Goal: Task Accomplishment & Management: Complete application form

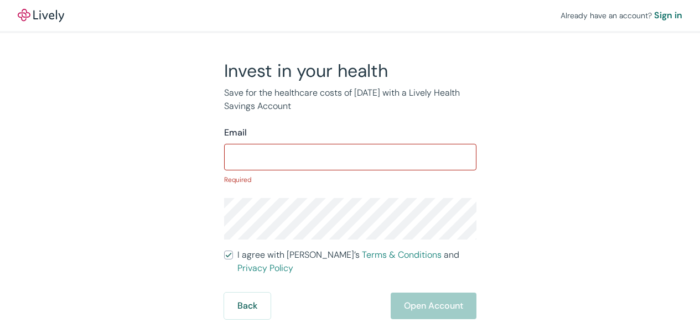
click at [224, 250] on input "I agree with Lively’s Terms & Conditions and Privacy Policy" at bounding box center [228, 254] width 9 height 9
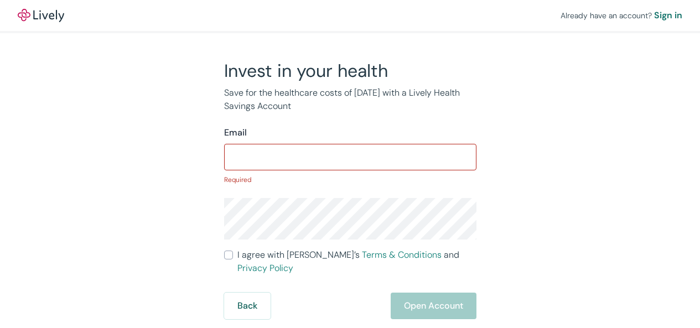
click at [224, 250] on input "I agree with Lively’s Terms & Conditions and Privacy Policy" at bounding box center [228, 254] width 9 height 9
checkbox input "true"
click at [654, 15] on div "Sign in" at bounding box center [668, 15] width 28 height 13
